Goal: Task Accomplishment & Management: Manage account settings

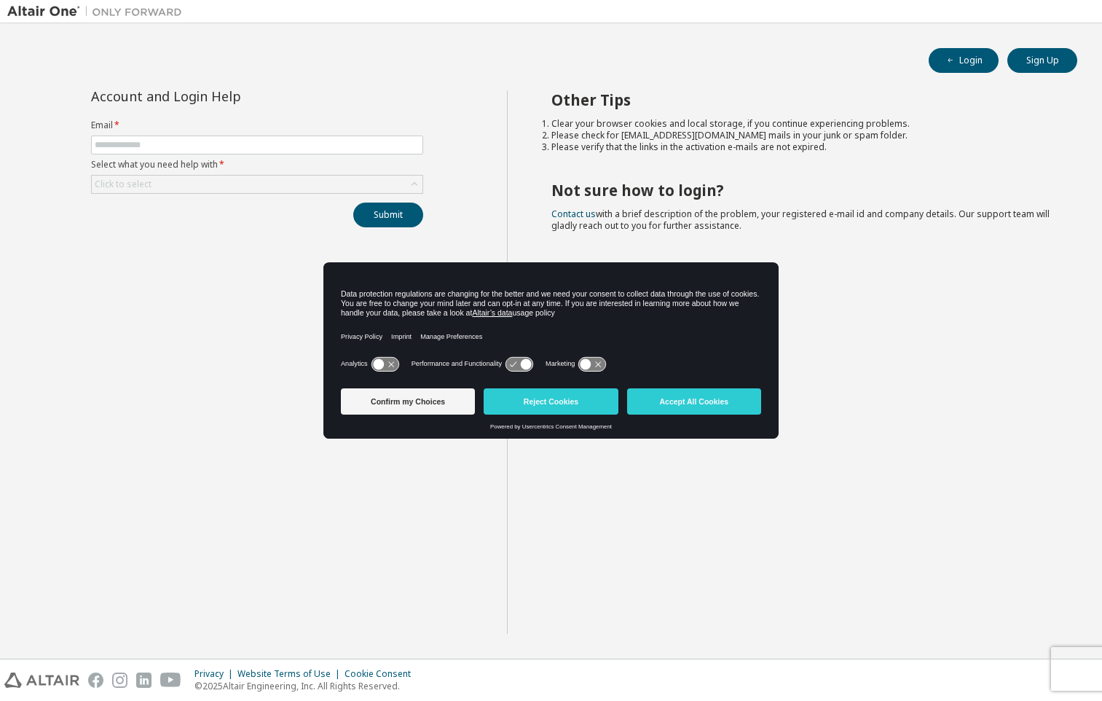
drag, startPoint x: 693, startPoint y: 401, endPoint x: 630, endPoint y: 371, distance: 70.4
click at [693, 401] on button "Accept All Cookies" at bounding box center [694, 401] width 134 height 26
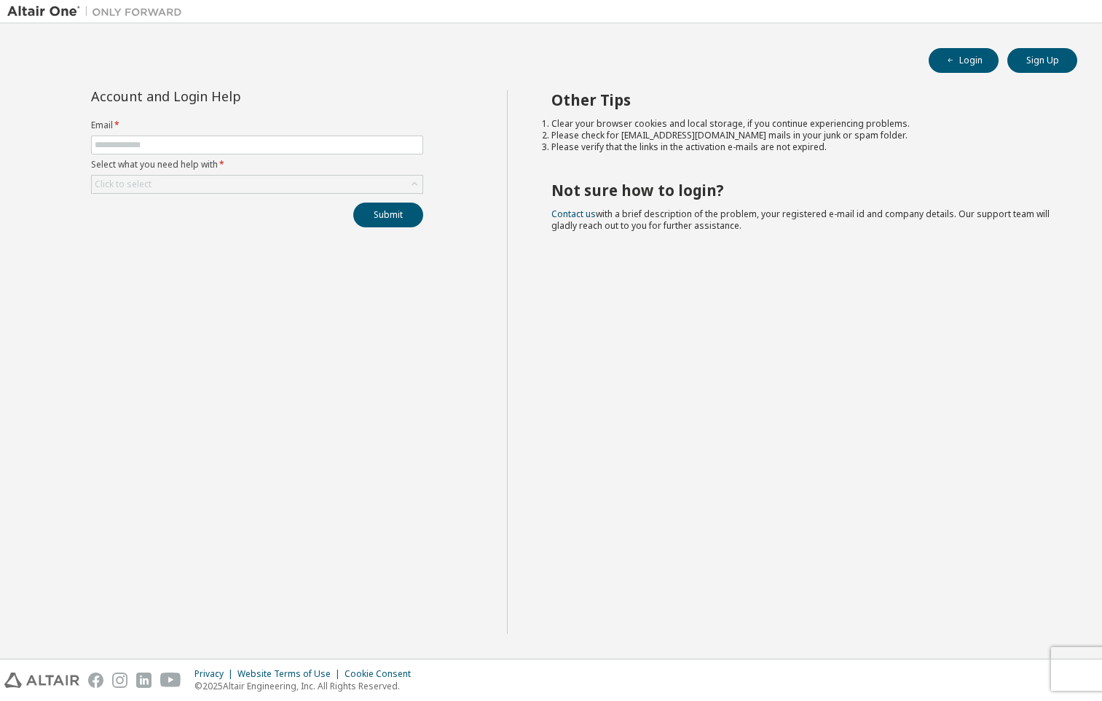
click at [199, 134] on form "Email * Select what you need help with * Click to select" at bounding box center [257, 156] width 332 height 74
click at [198, 143] on input "text" at bounding box center [257, 145] width 325 height 12
type input "**********"
click at [161, 185] on div "Click to select" at bounding box center [257, 183] width 331 height 17
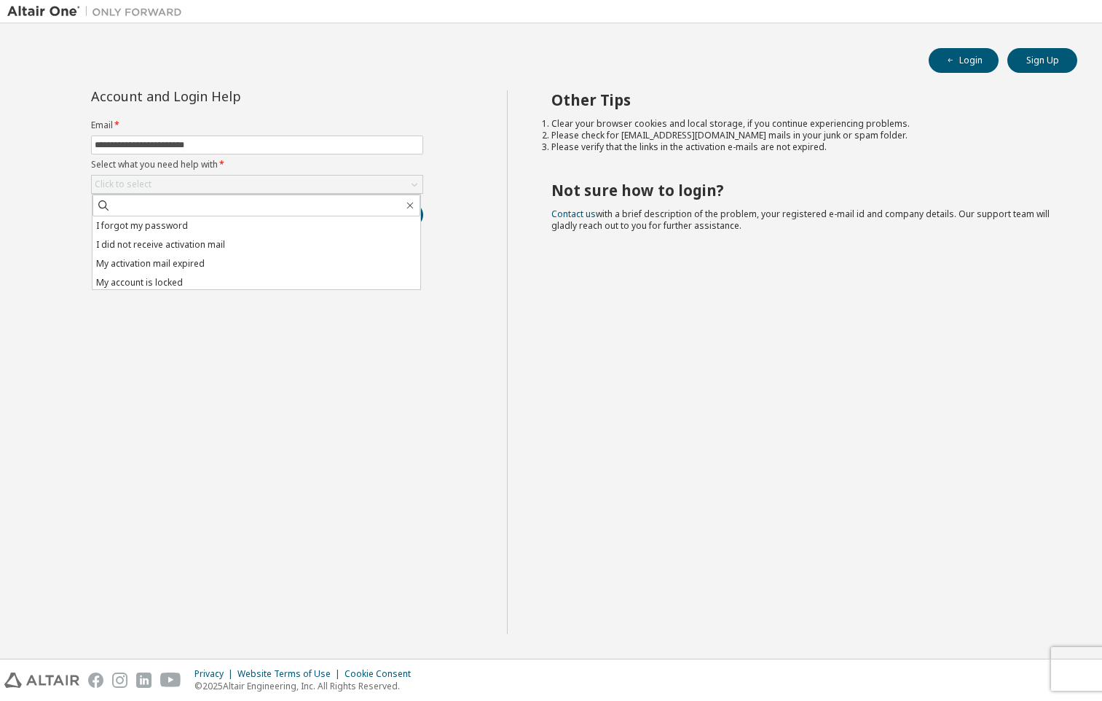
click at [181, 228] on li "I forgot my password" at bounding box center [256, 225] width 328 height 19
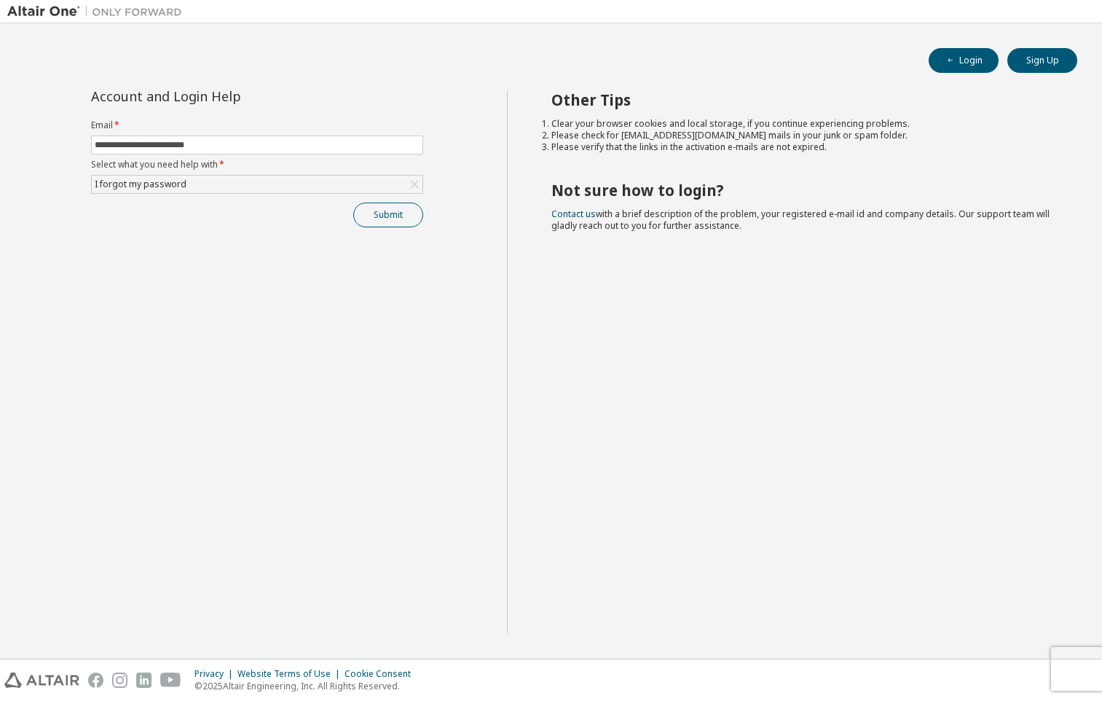
click at [358, 216] on button "Submit" at bounding box center [388, 214] width 70 height 25
click at [275, 186] on div "I forgot my password" at bounding box center [257, 183] width 331 height 17
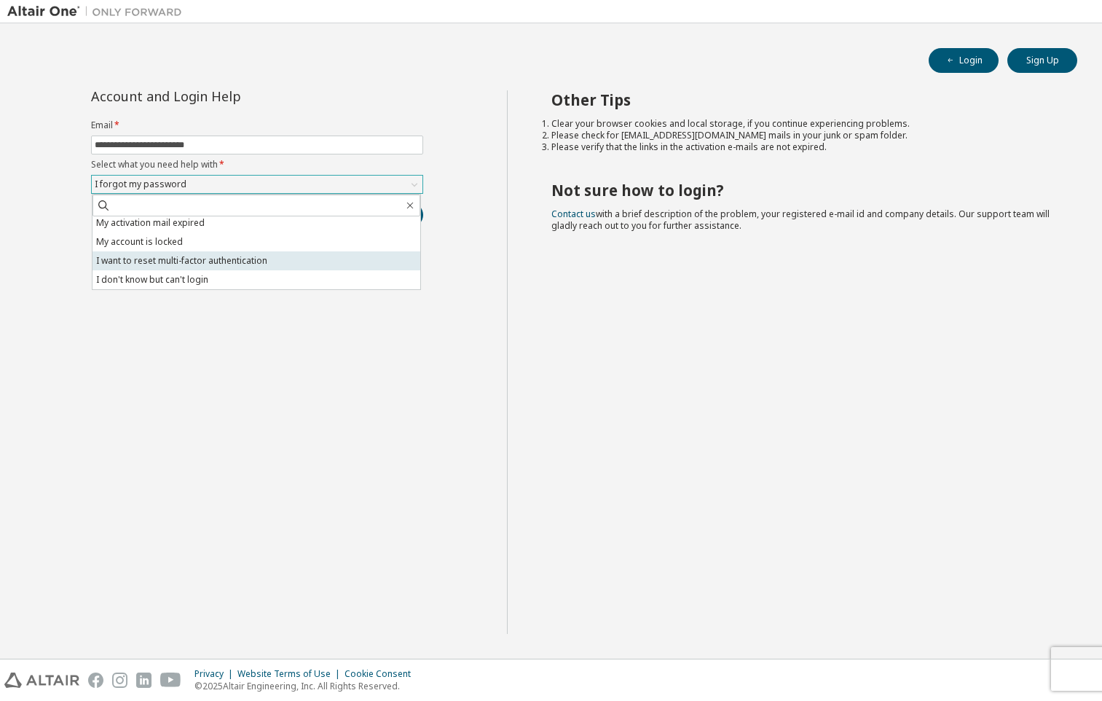
scroll to position [41, 0]
click at [263, 261] on li "I want to reset multi-factor authentication" at bounding box center [256, 260] width 328 height 19
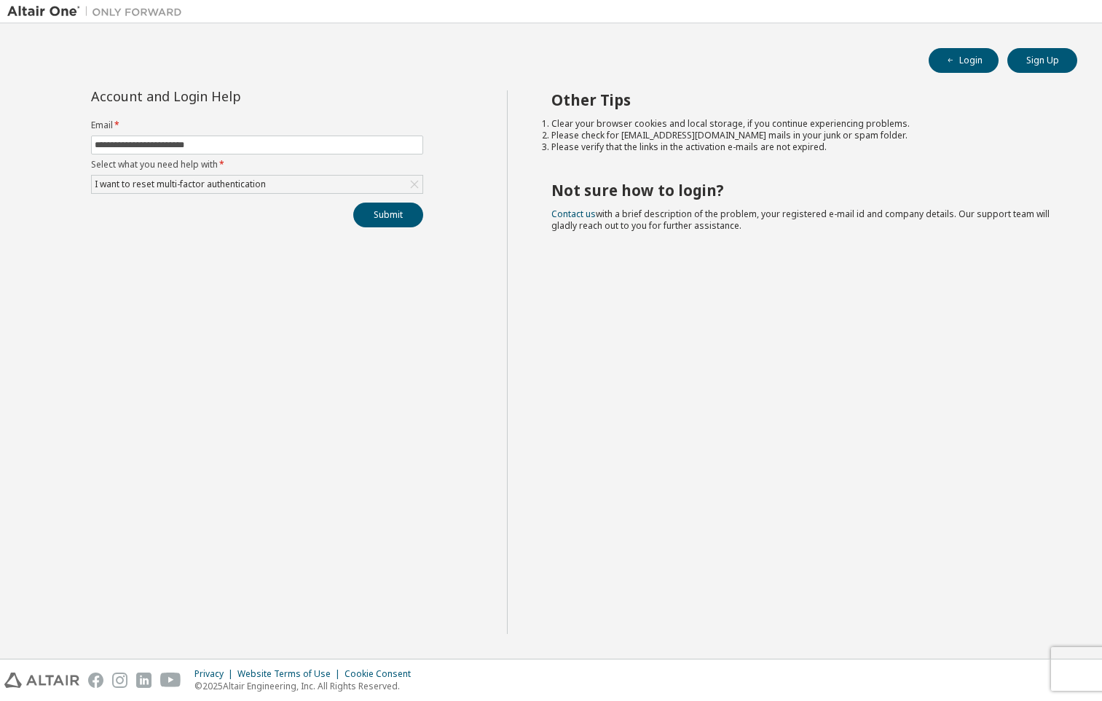
click at [362, 216] on button "Submit" at bounding box center [388, 214] width 70 height 25
click at [403, 222] on button "Submit" at bounding box center [388, 214] width 70 height 25
click at [293, 146] on input "**********" at bounding box center [257, 145] width 325 height 12
click at [281, 189] on div "I want to reset multi-factor authentication" at bounding box center [257, 183] width 331 height 17
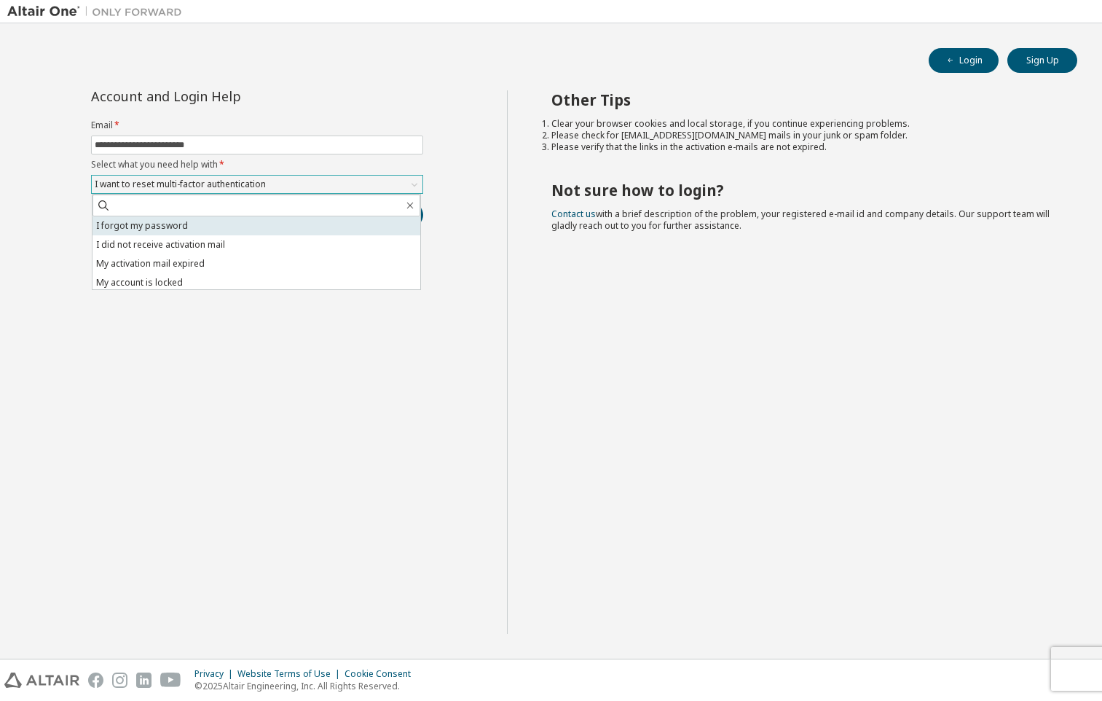
scroll to position [0, 0]
click at [234, 224] on li "I forgot my password" at bounding box center [256, 225] width 328 height 19
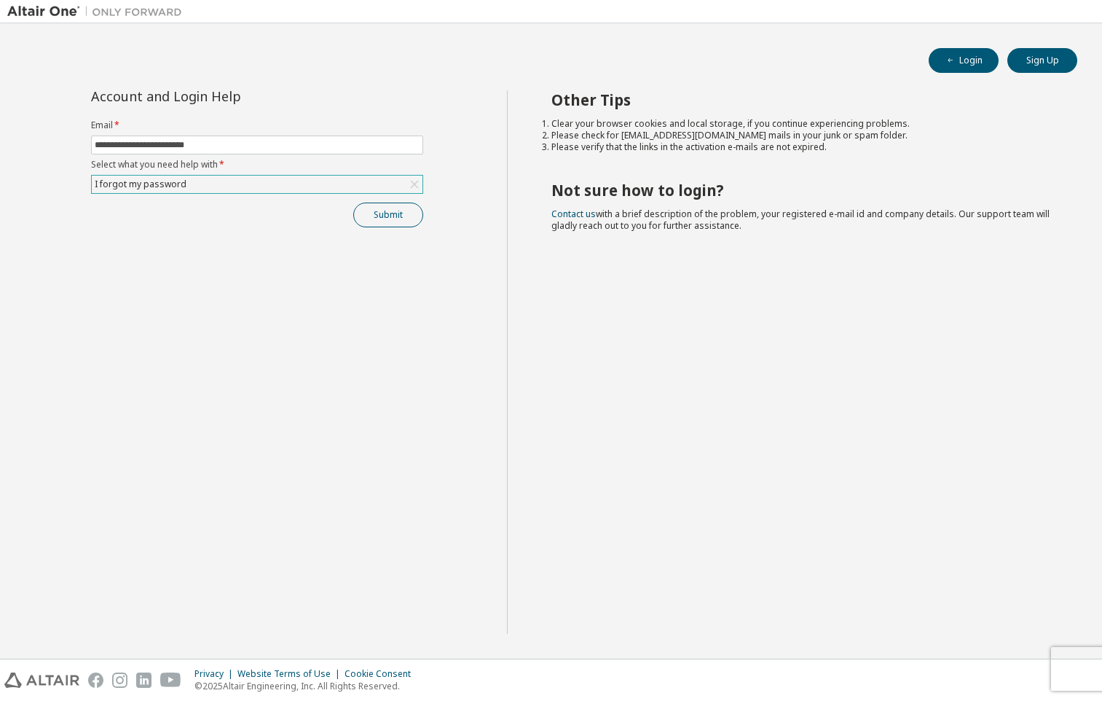
click at [391, 218] on button "Submit" at bounding box center [388, 214] width 70 height 25
click at [218, 182] on div "Click to select" at bounding box center [257, 183] width 331 height 17
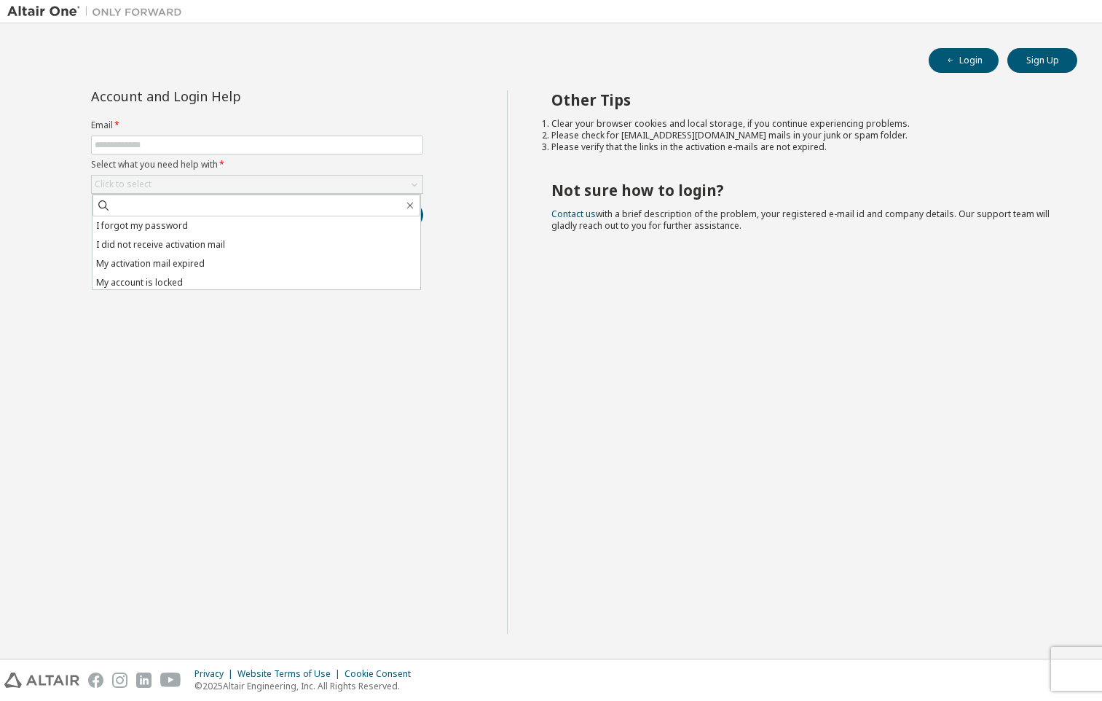
click at [205, 232] on li "I forgot my password" at bounding box center [256, 225] width 328 height 19
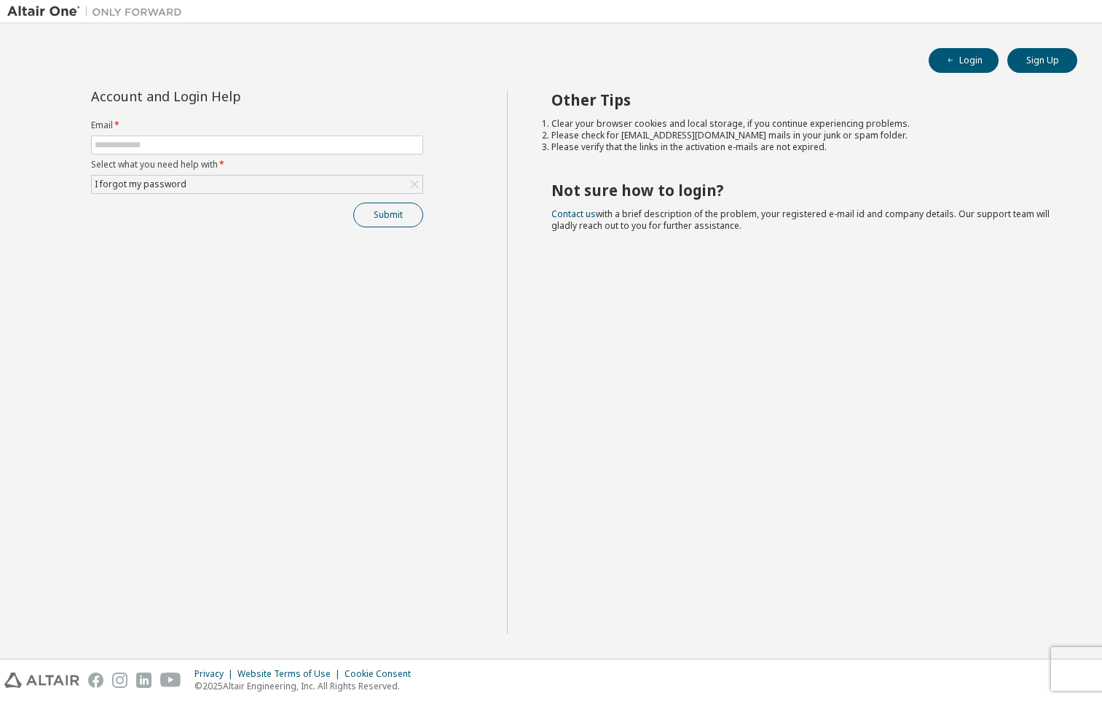
click at [374, 217] on button "Submit" at bounding box center [388, 214] width 70 height 25
type input "**********"
click at [371, 208] on button "Submit" at bounding box center [388, 214] width 70 height 25
